Goal: Information Seeking & Learning: Learn about a topic

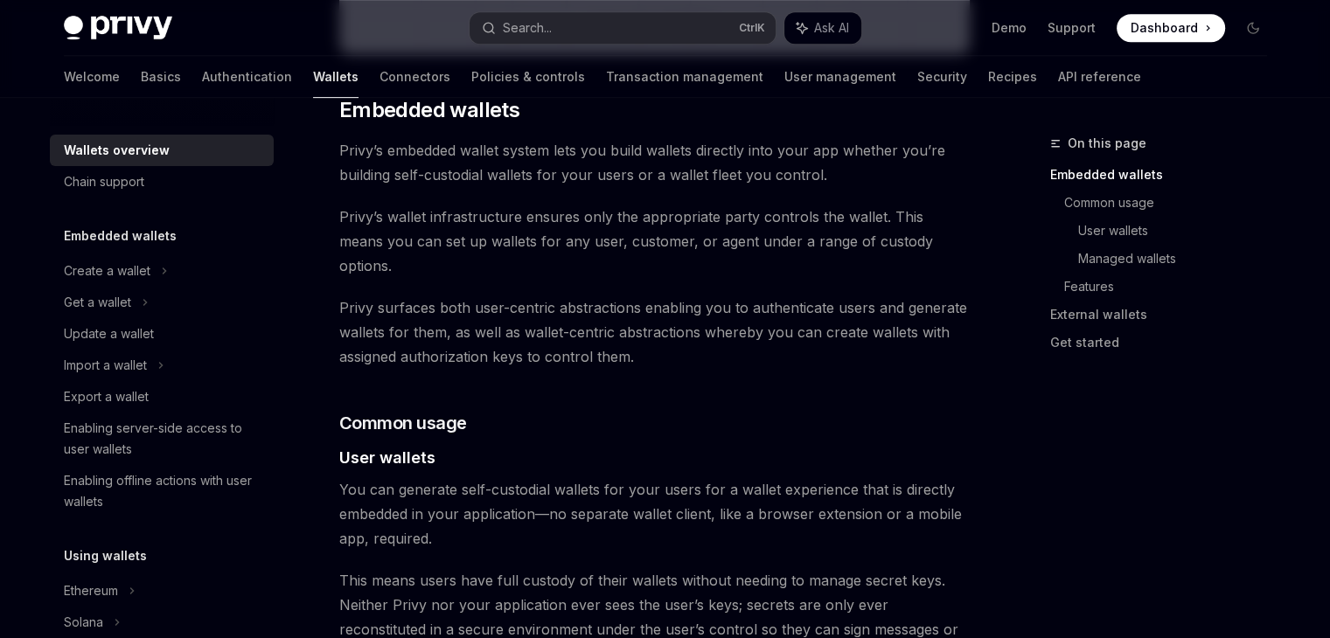
scroll to position [849, 0]
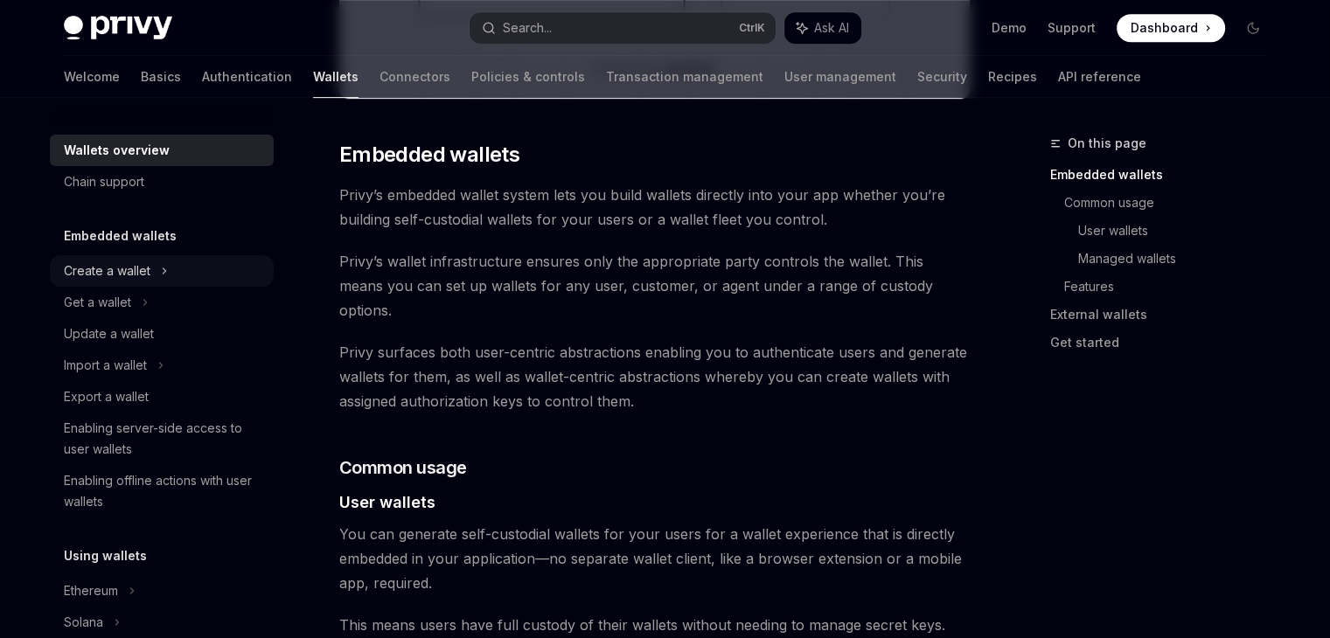
click at [115, 269] on div "Create a wallet" at bounding box center [107, 271] width 87 height 21
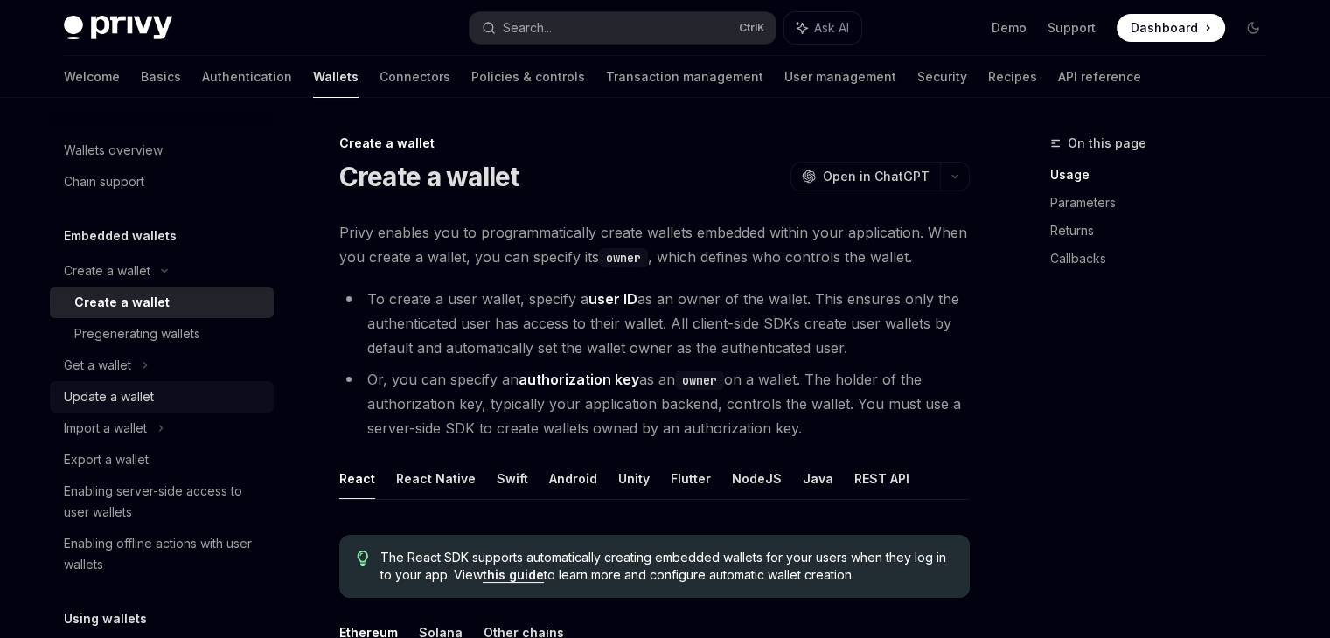
click at [84, 399] on div "Update a wallet" at bounding box center [109, 397] width 90 height 21
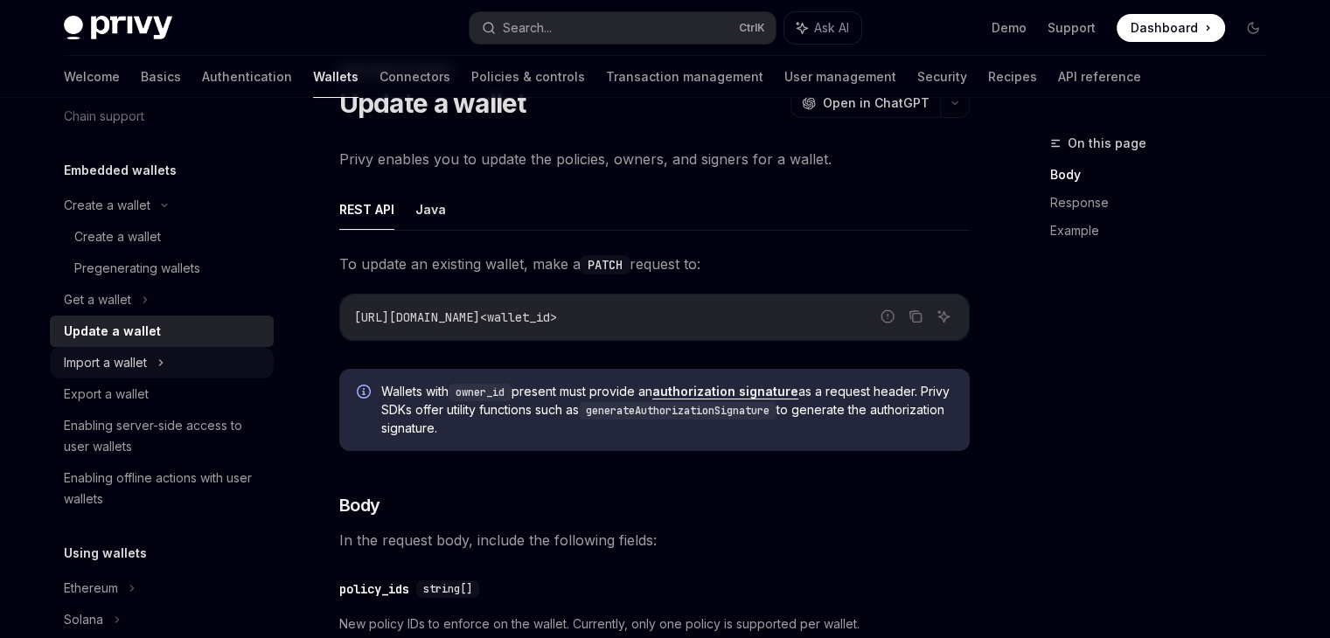
scroll to position [69, 0]
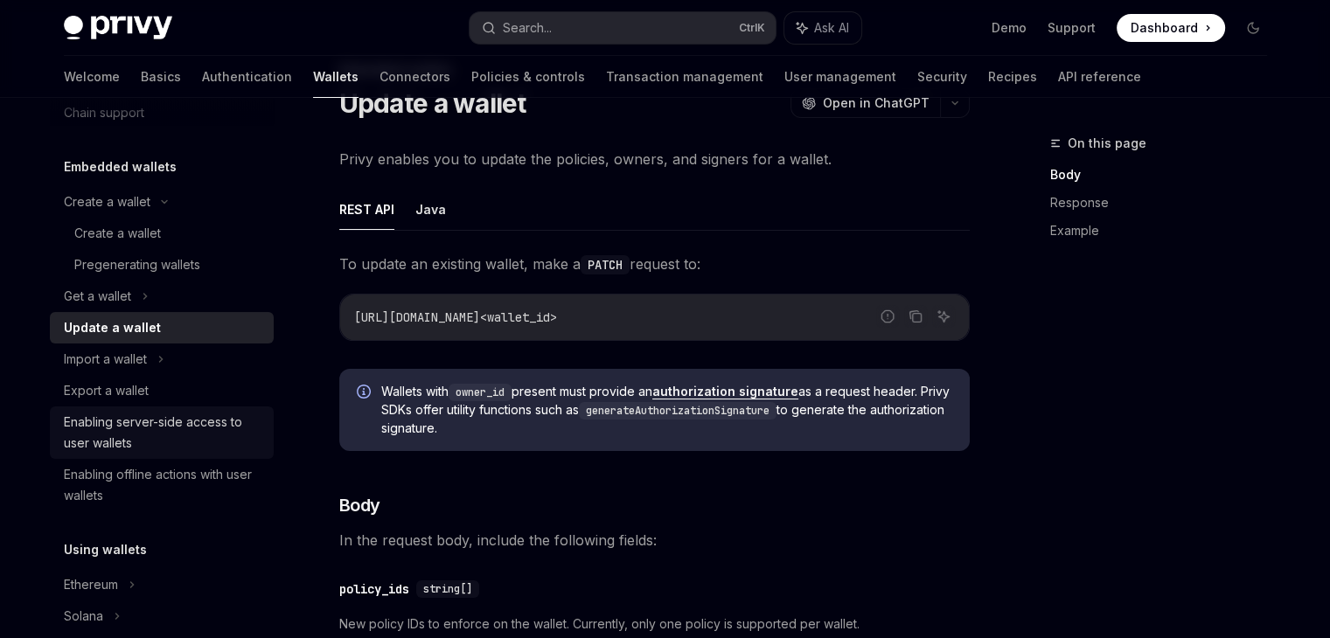
click at [189, 428] on div "Enabling server-side access to user wallets" at bounding box center [163, 433] width 199 height 42
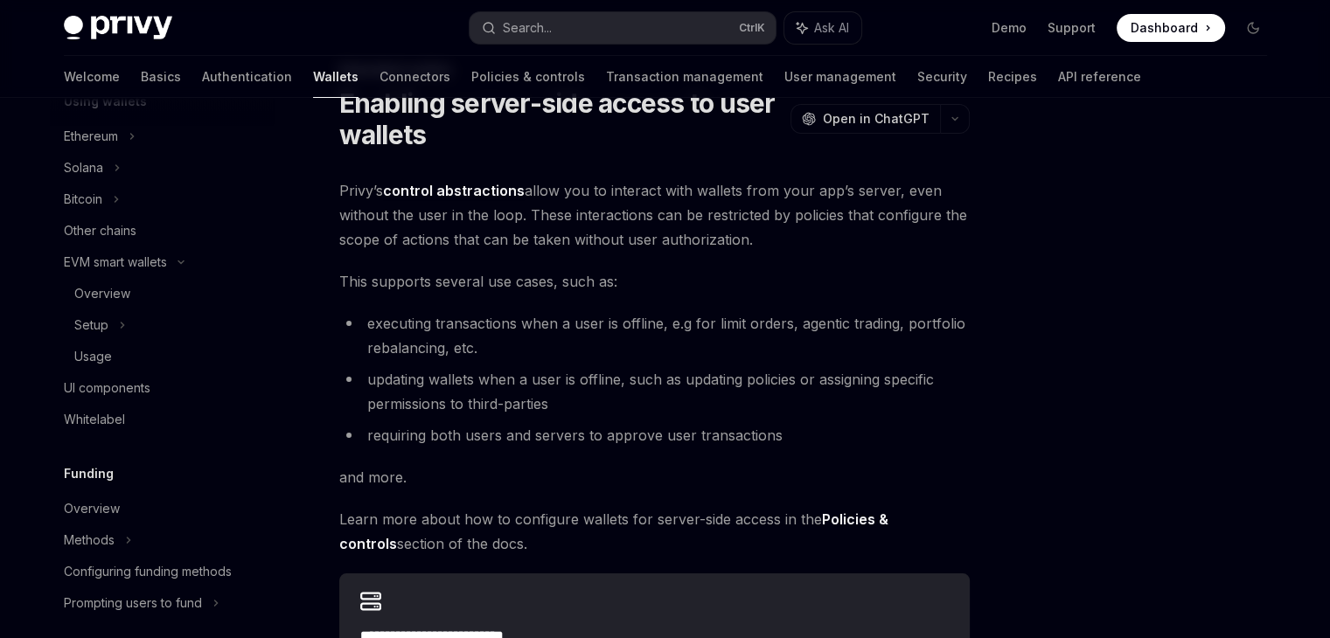
scroll to position [518, 0]
click at [143, 575] on div "Configuring funding methods" at bounding box center [148, 571] width 168 height 21
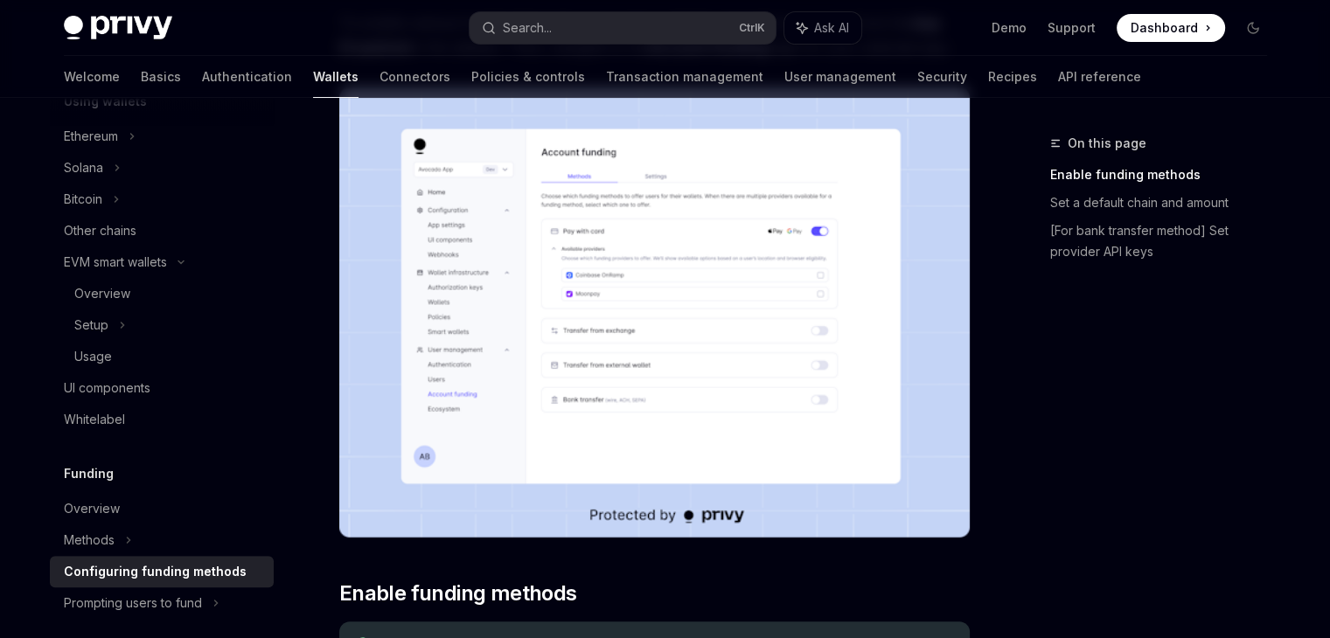
scroll to position [220, 0]
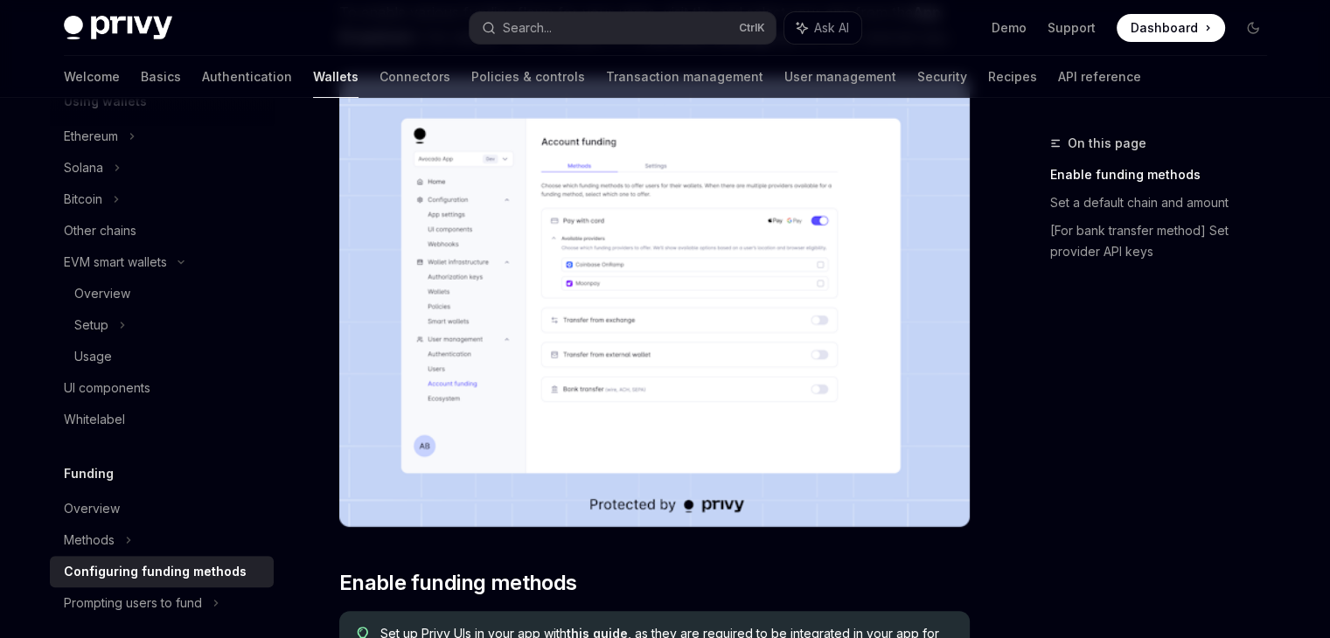
click at [679, 225] on img at bounding box center [654, 302] width 631 height 450
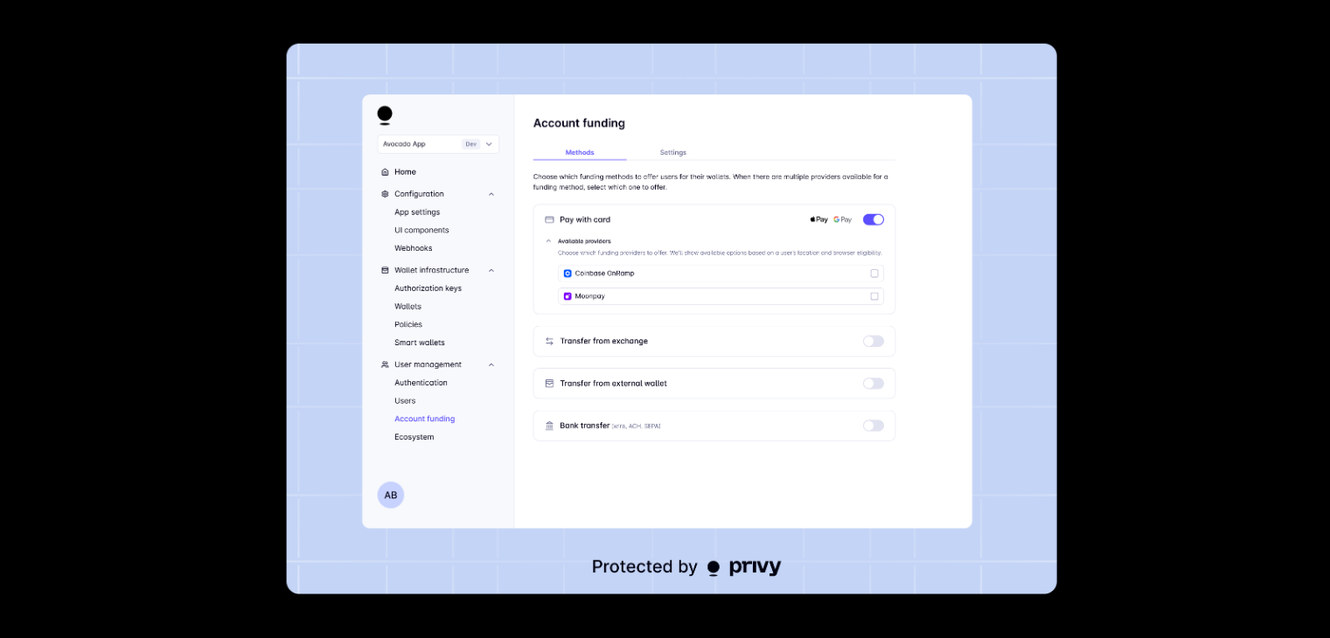
click at [1073, 272] on div at bounding box center [665, 319] width 1330 height 638
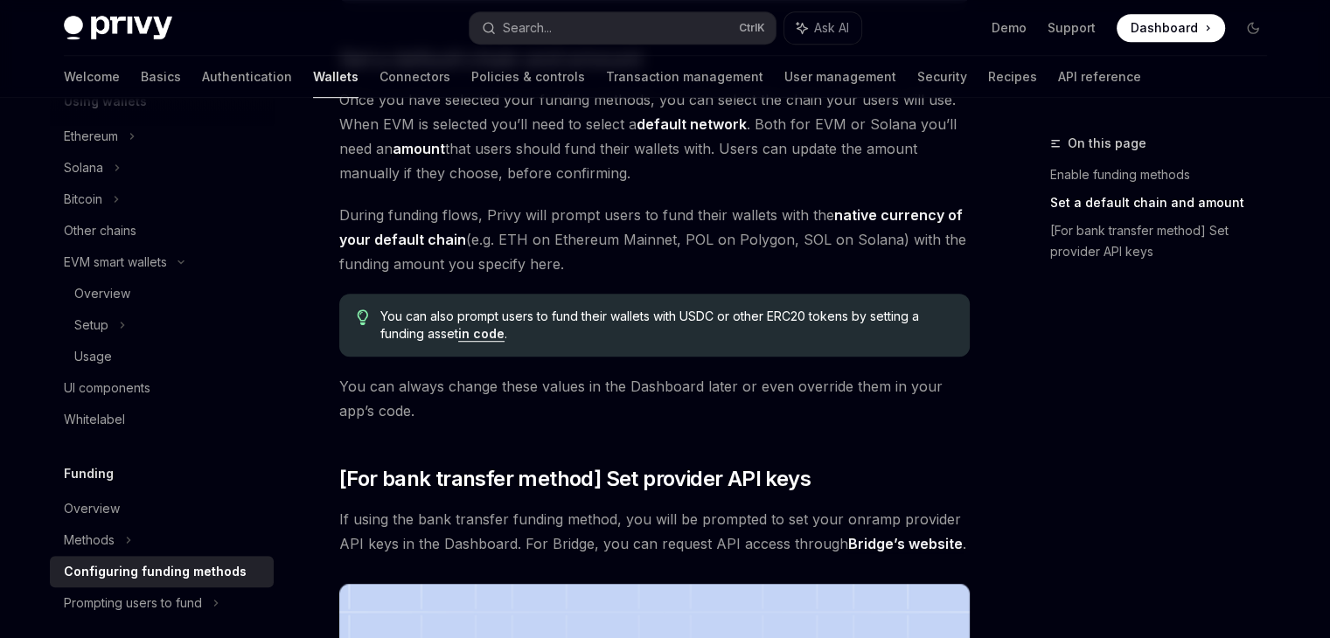
scroll to position [1123, 0]
click at [176, 596] on div "Prompting users to fund" at bounding box center [133, 603] width 138 height 21
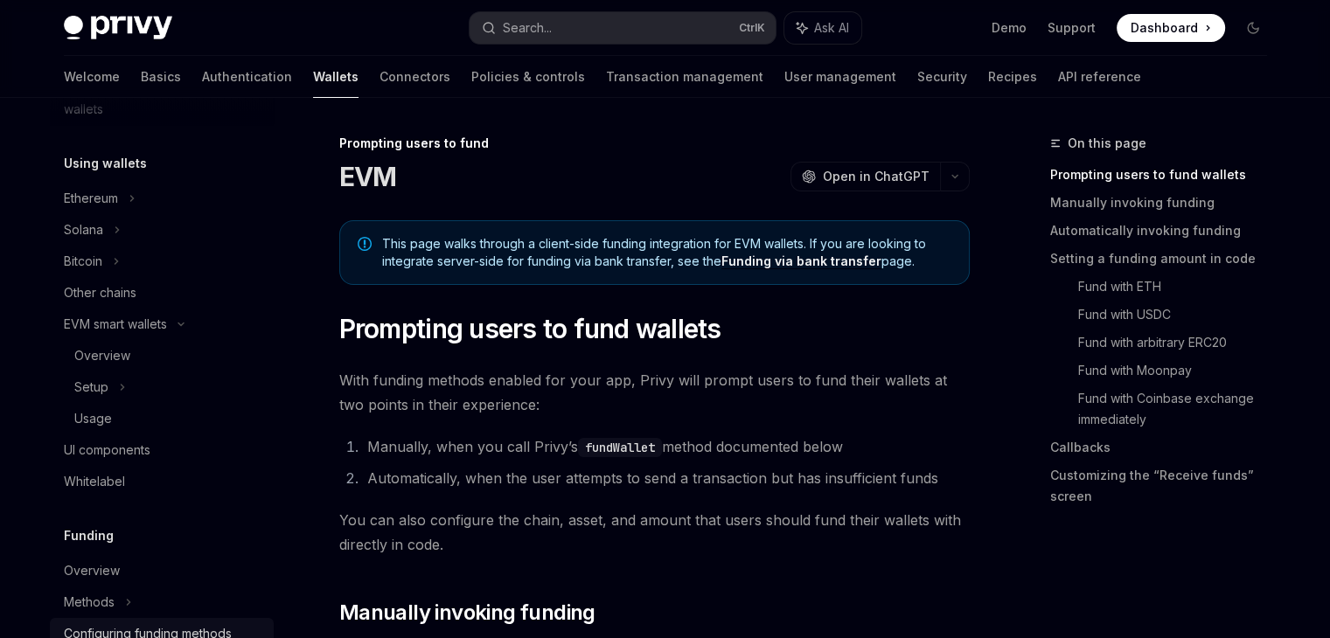
scroll to position [442, 0]
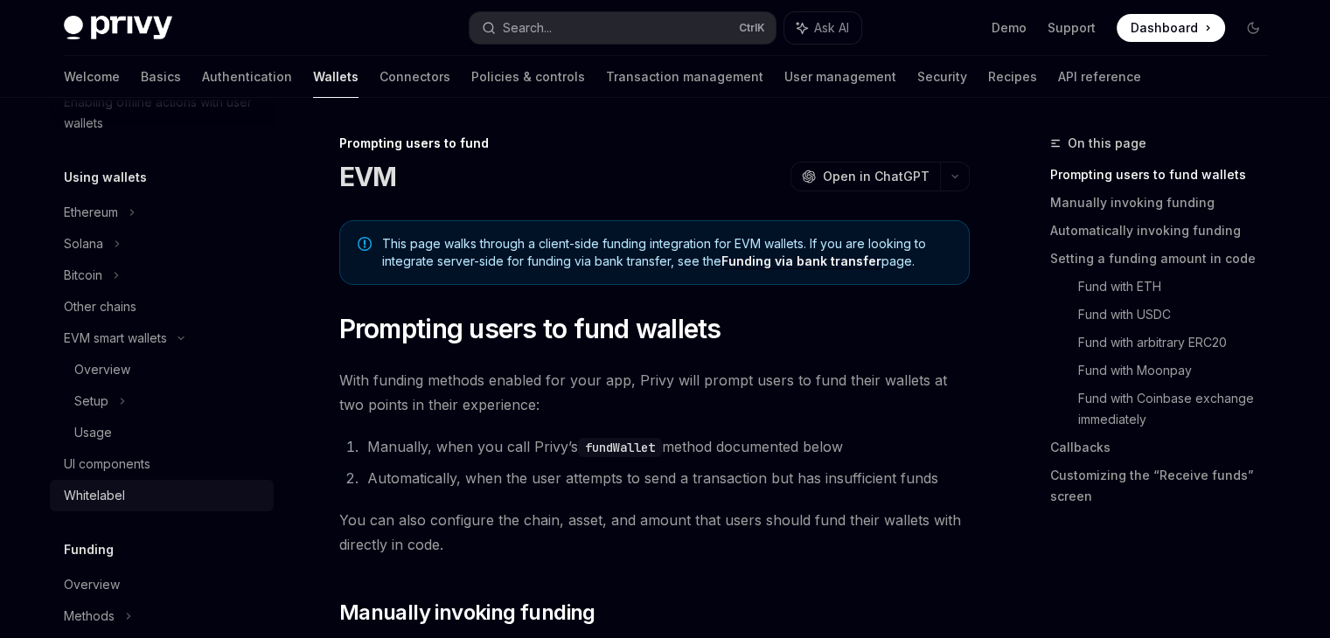
click at [104, 492] on div "Whitelabel" at bounding box center [94, 495] width 61 height 21
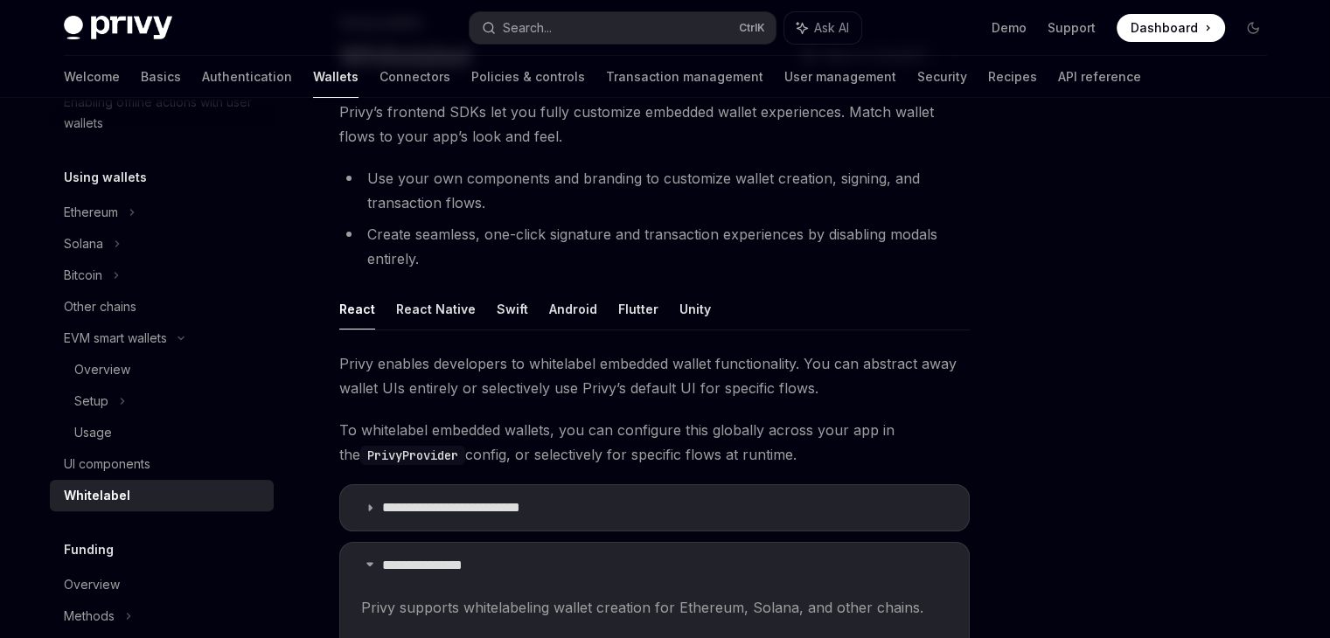
scroll to position [119, 0]
click at [118, 314] on div "Other chains" at bounding box center [100, 306] width 73 height 21
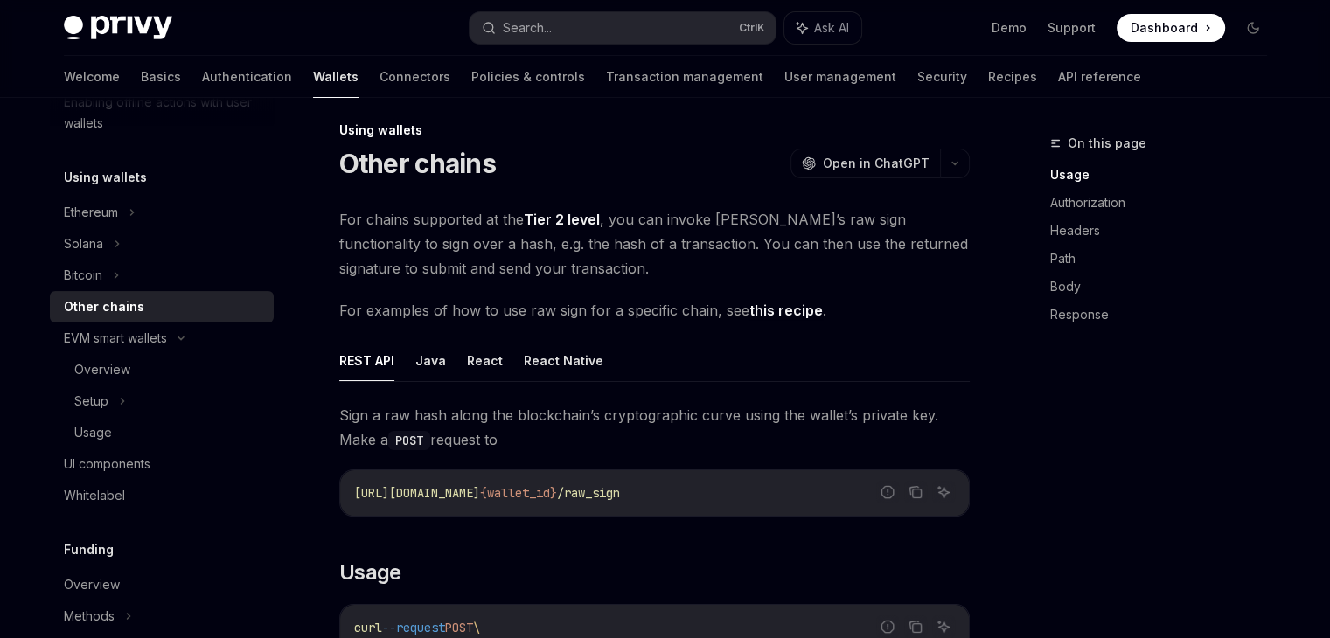
scroll to position [14, 0]
click at [120, 243] on div "Solana" at bounding box center [162, 243] width 224 height 31
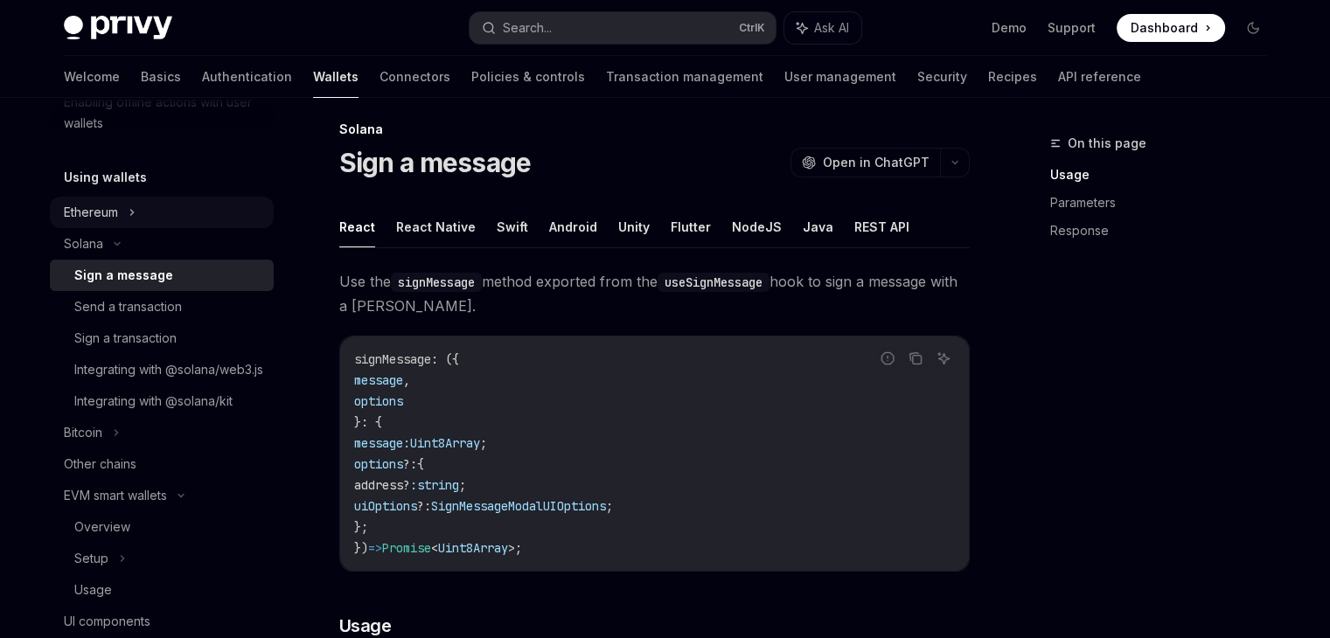
click at [118, 208] on div "Ethereum" at bounding box center [91, 212] width 54 height 21
type textarea "*"
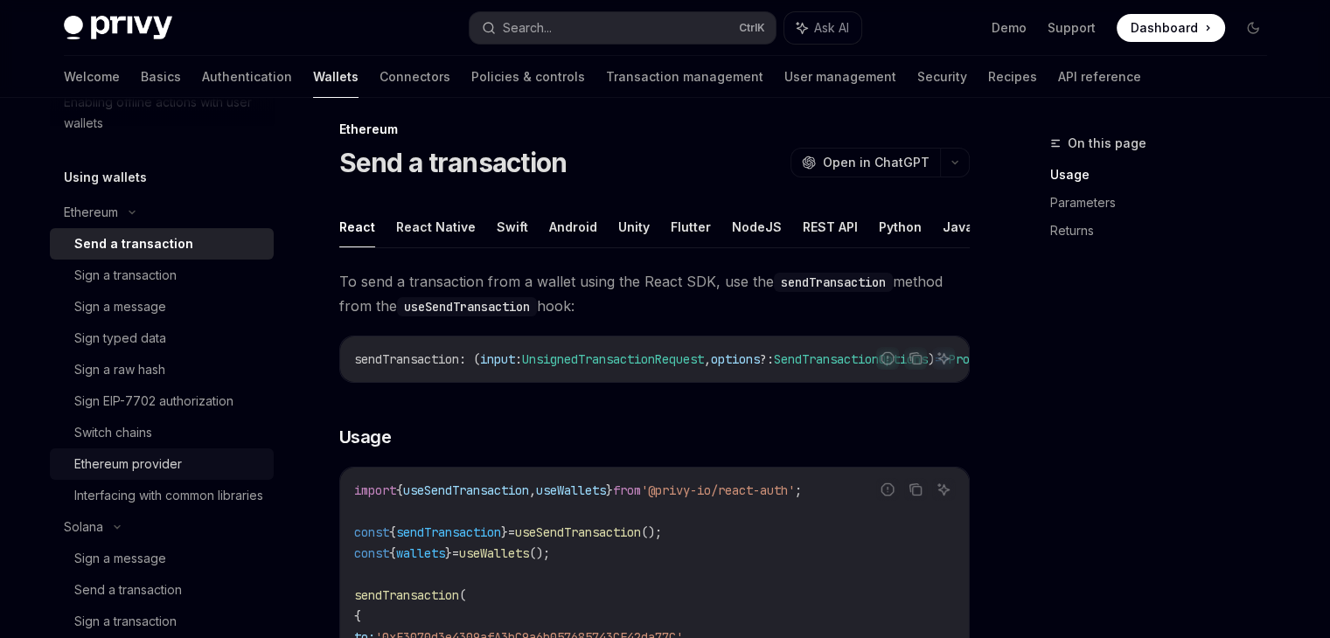
click at [114, 466] on div "Ethereum provider" at bounding box center [128, 464] width 108 height 21
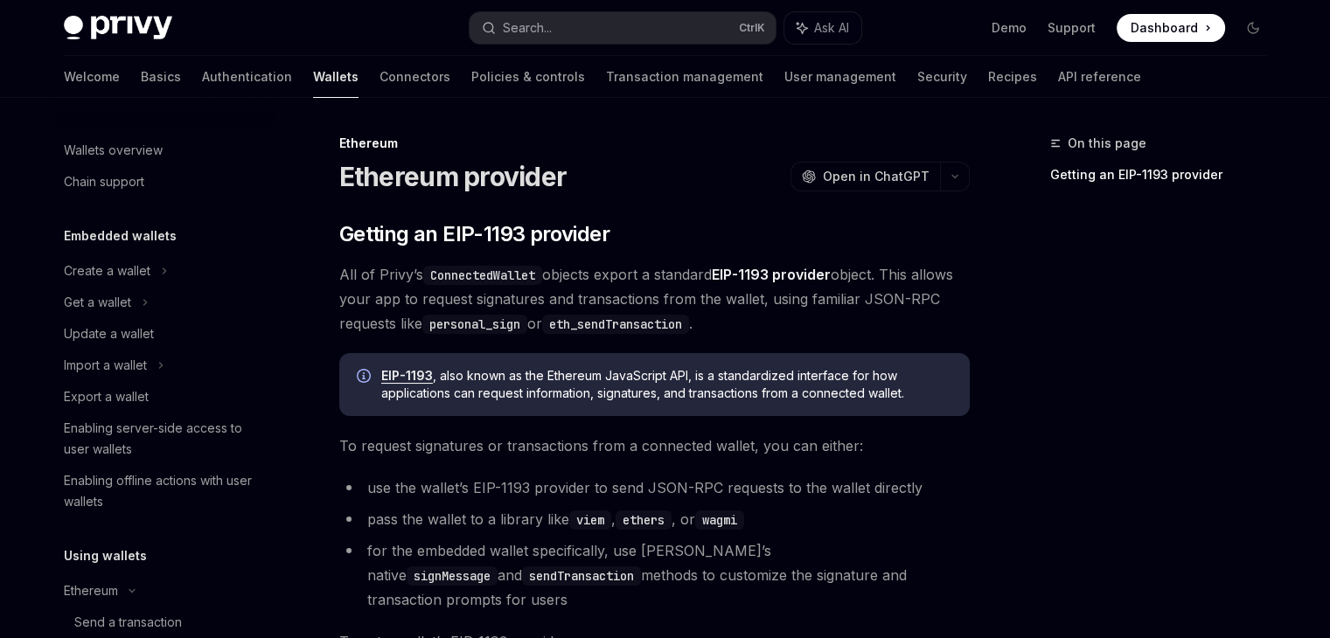
scroll to position [475, 0]
